Goal: Complete application form: Complete application form

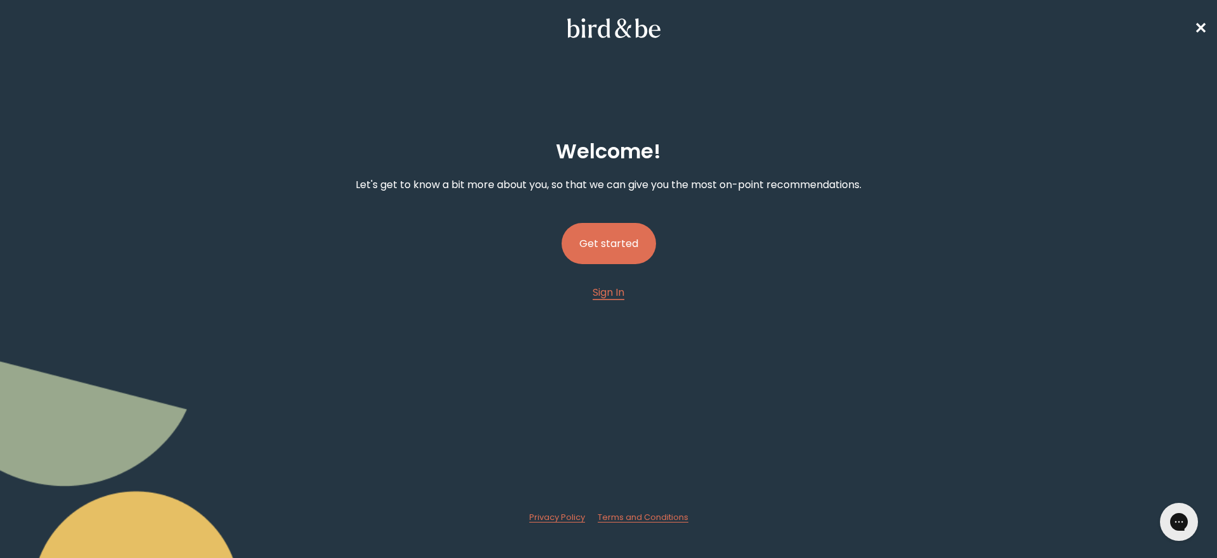
click at [598, 243] on button "Get started" at bounding box center [609, 243] width 94 height 41
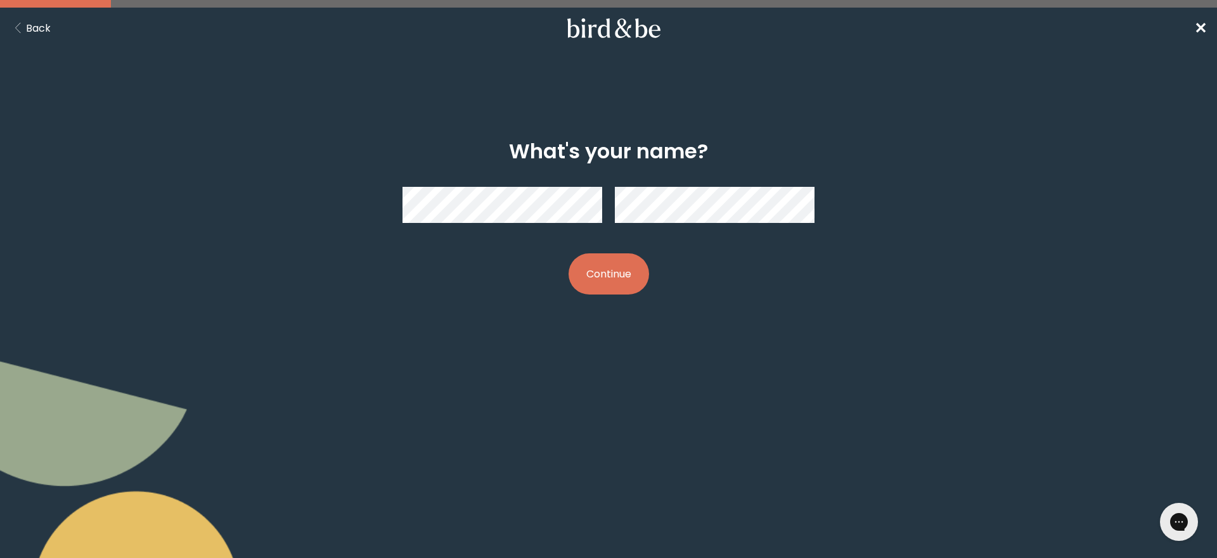
click at [569, 254] on button "Continue" at bounding box center [609, 274] width 80 height 41
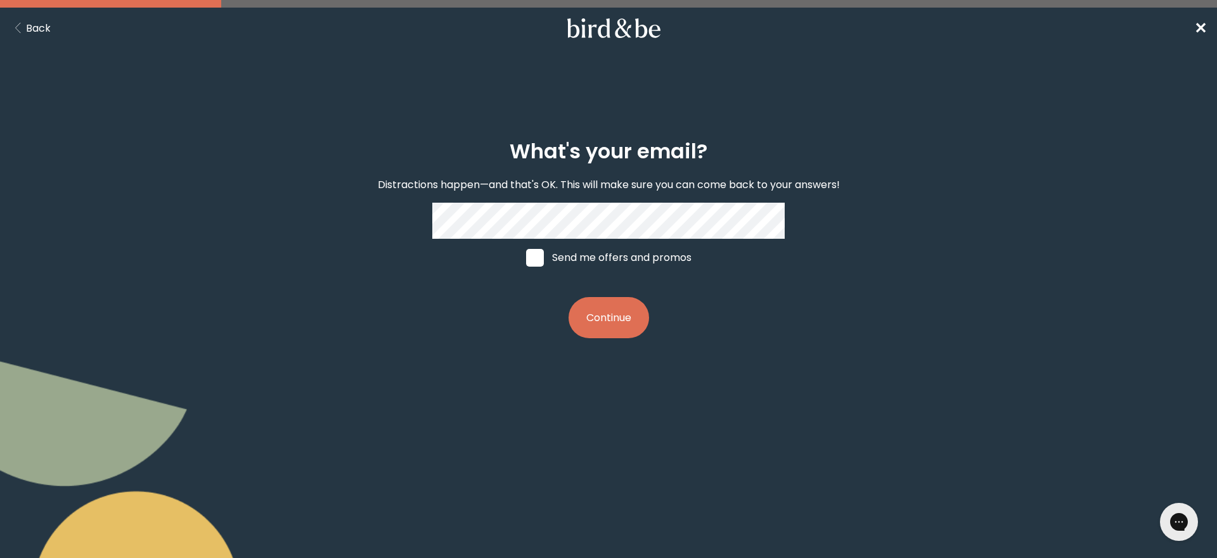
click at [593, 302] on button "Continue" at bounding box center [609, 317] width 80 height 41
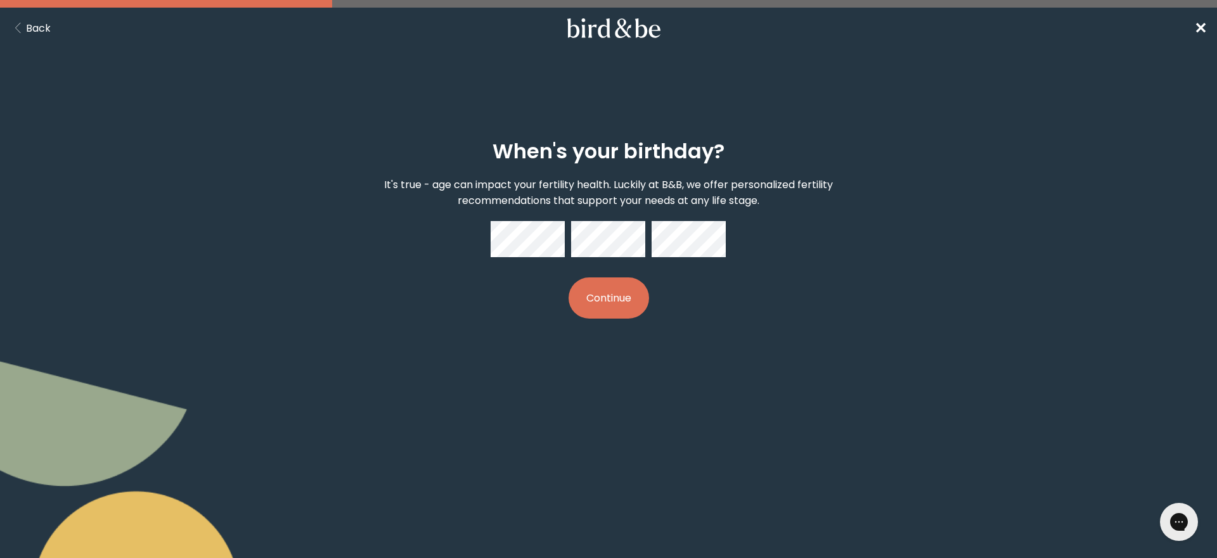
click at [600, 316] on button "Continue" at bounding box center [609, 298] width 80 height 41
click at [569, 278] on button "Continue" at bounding box center [609, 298] width 80 height 41
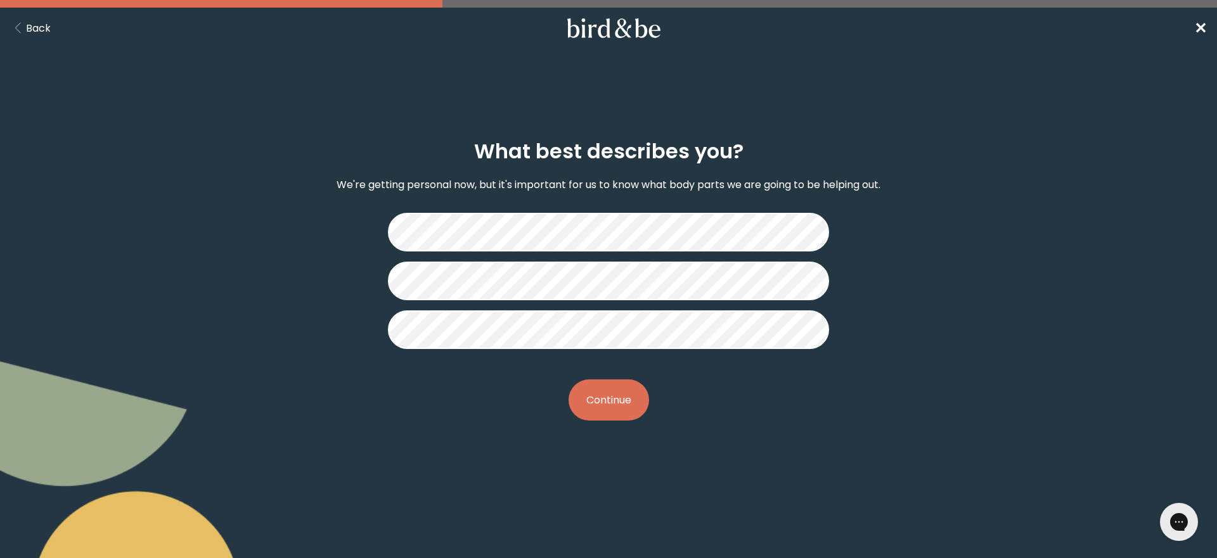
click at [600, 396] on button "Continue" at bounding box center [609, 400] width 80 height 41
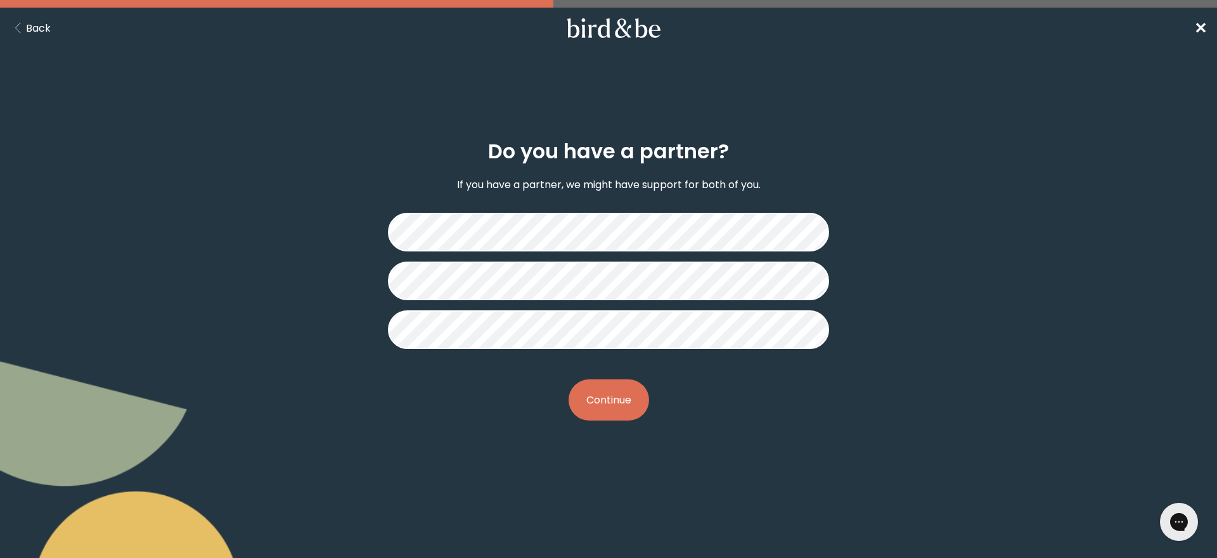
click at [615, 409] on button "Continue" at bounding box center [609, 400] width 80 height 41
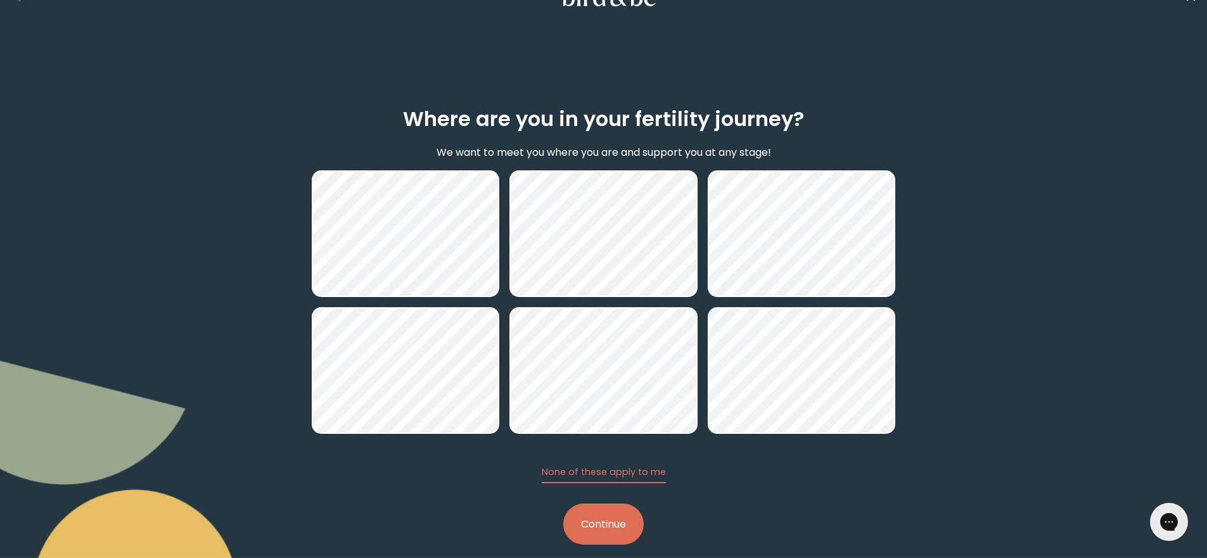
scroll to position [49, 0]
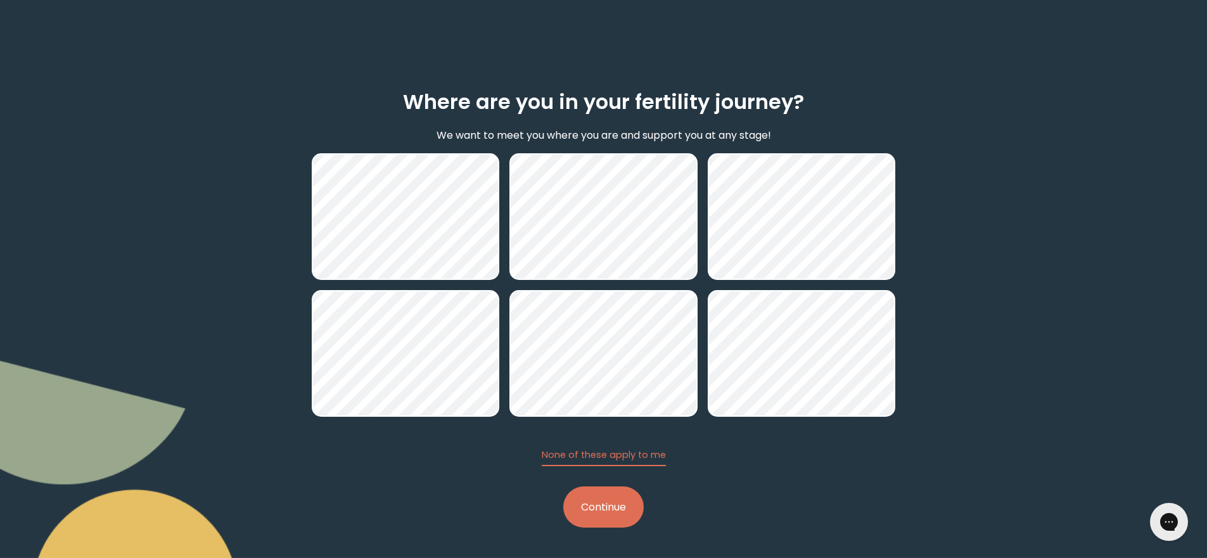
click at [609, 516] on button "Continue" at bounding box center [603, 507] width 80 height 41
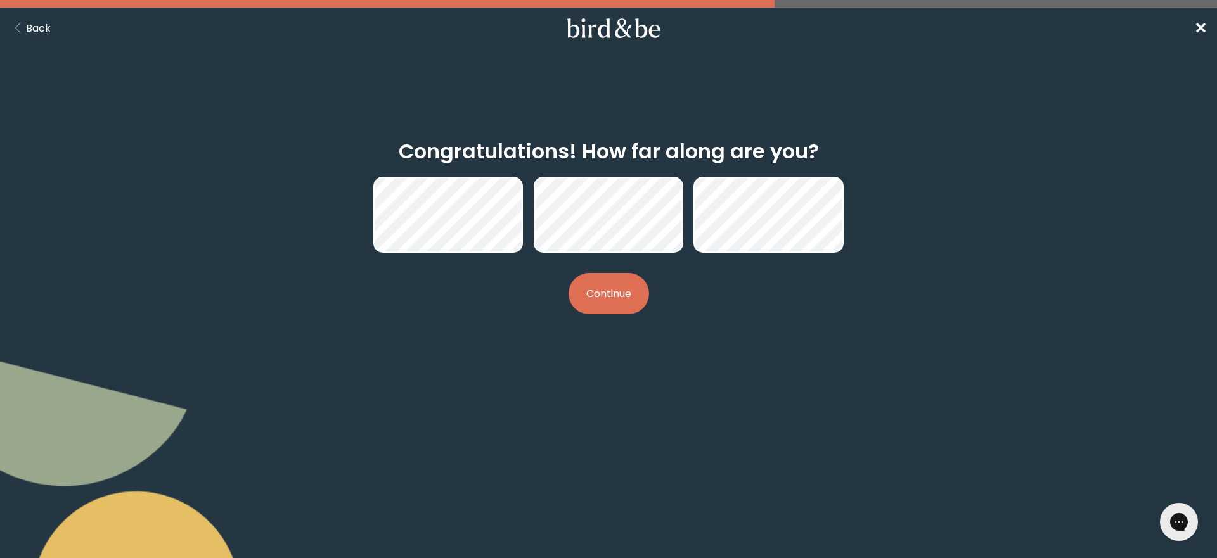
click at [676, 316] on div "Congratulations! How far along are you? Continue" at bounding box center [608, 227] width 588 height 216
click at [626, 305] on button "Continue" at bounding box center [609, 293] width 80 height 41
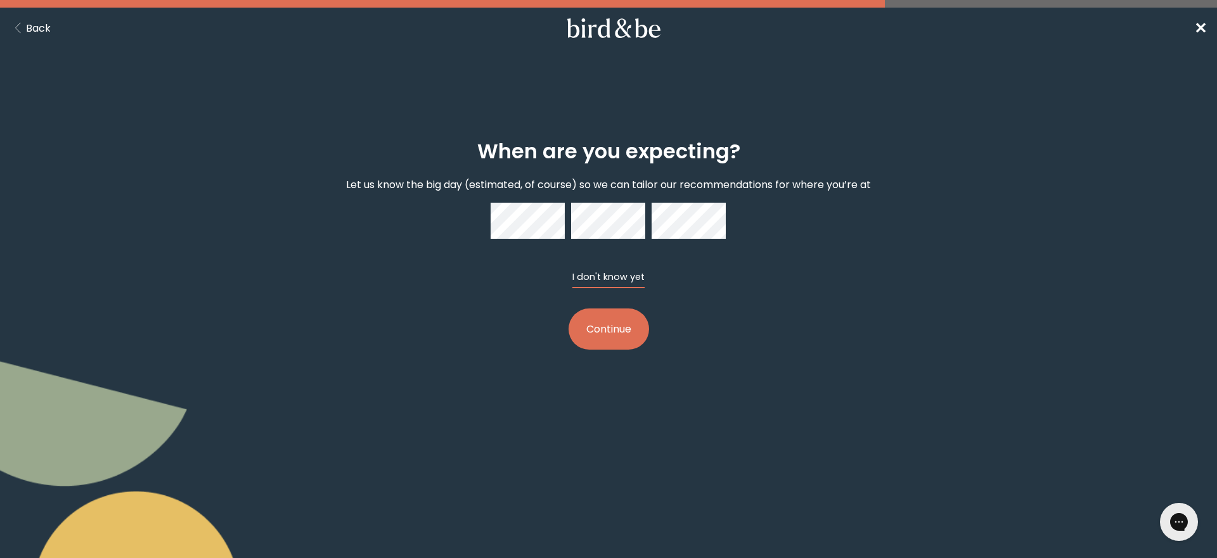
click at [601, 278] on button "I don't know yet" at bounding box center [608, 280] width 72 height 18
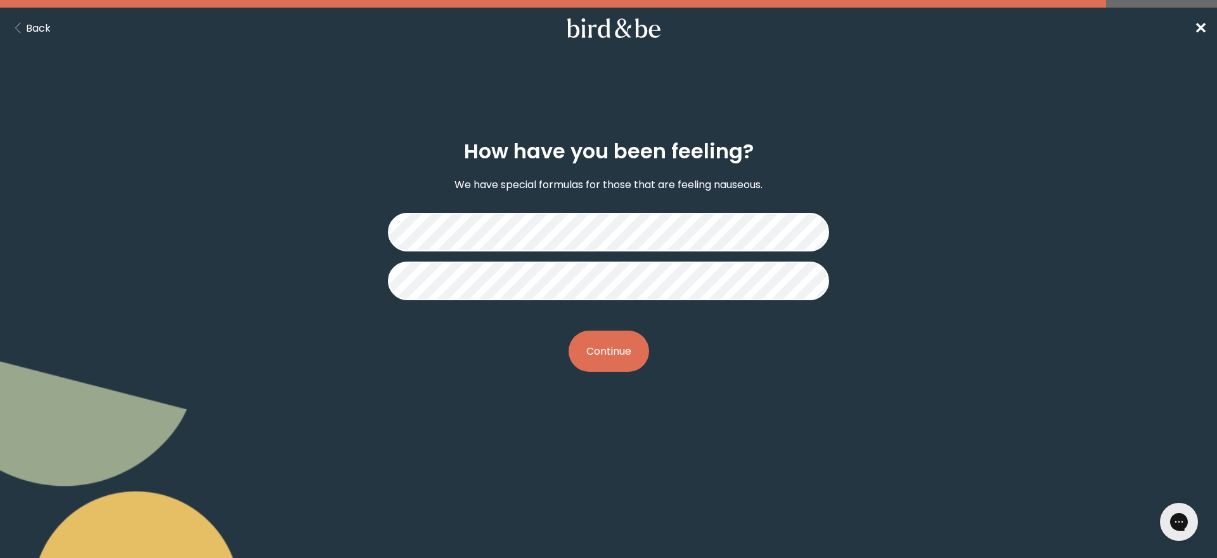
click at [591, 351] on button "Continue" at bounding box center [609, 351] width 80 height 41
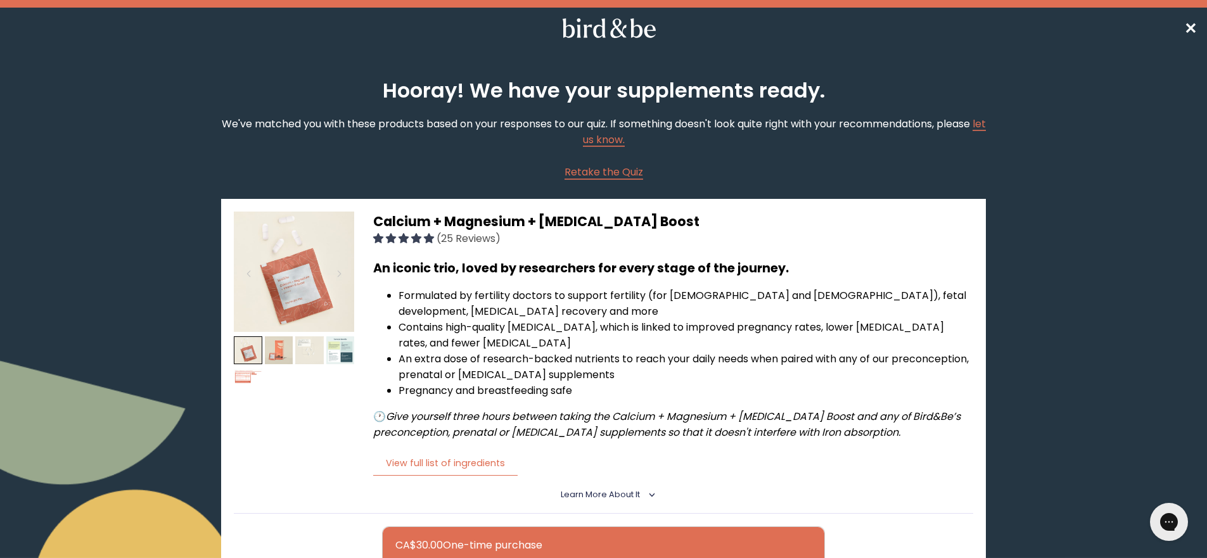
click at [1193, 32] on span "✕" at bounding box center [1191, 28] width 13 height 21
